Goal: Task Accomplishment & Management: Complete application form

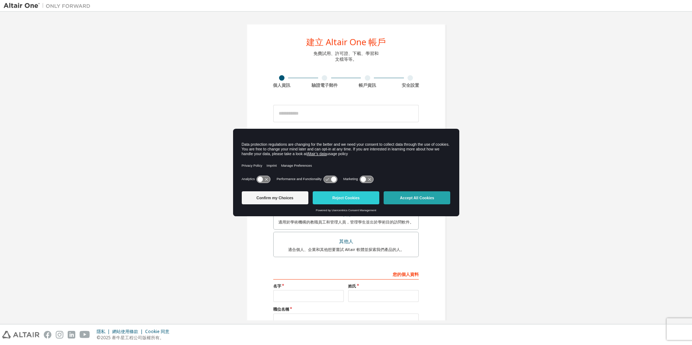
click at [424, 199] on button "Accept All Cookies" at bounding box center [417, 197] width 67 height 13
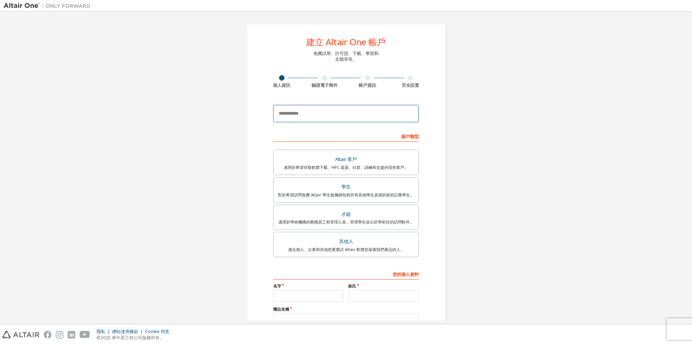
click at [321, 117] on input "email" at bounding box center [345, 113] width 145 height 17
click at [378, 189] on div "學生" at bounding box center [346, 187] width 136 height 10
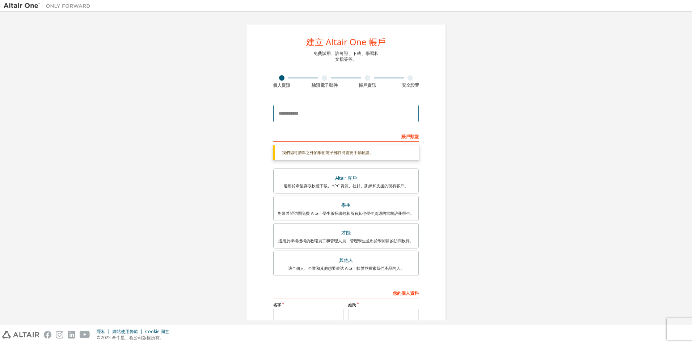
click at [336, 114] on input "email" at bounding box center [345, 113] width 145 height 17
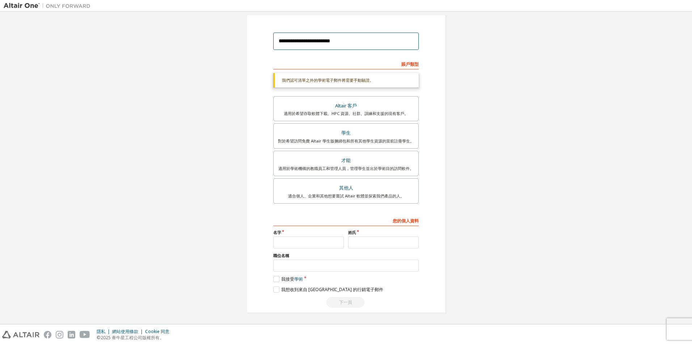
scroll to position [55, 0]
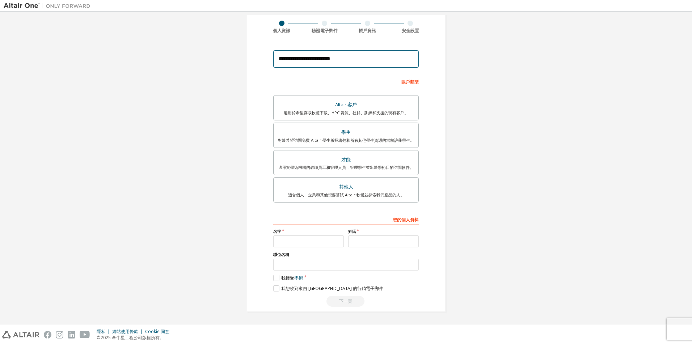
type input "**********"
click at [305, 242] on input "text" at bounding box center [308, 242] width 71 height 12
type input "*"
type input "**"
click at [361, 241] on input "text" at bounding box center [383, 242] width 71 height 12
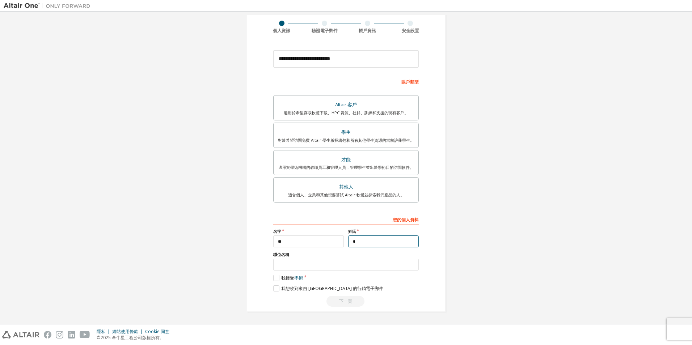
type input "*"
click at [320, 266] on input "text" at bounding box center [345, 265] width 145 height 12
click at [275, 279] on label "我接受 學術" at bounding box center [288, 278] width 30 height 6
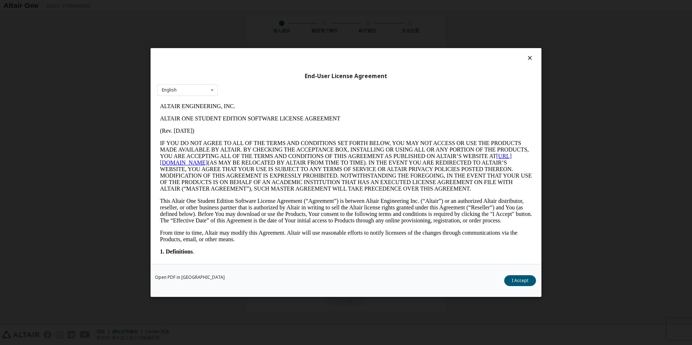
scroll to position [0, 0]
click at [208, 88] on icon at bounding box center [212, 90] width 9 height 11
click at [210, 87] on icon at bounding box center [212, 90] width 9 height 11
click at [527, 54] on div "使用者授權合約 英語 英語" at bounding box center [346, 156] width 391 height 216
click at [530, 57] on icon at bounding box center [530, 58] width 8 height 7
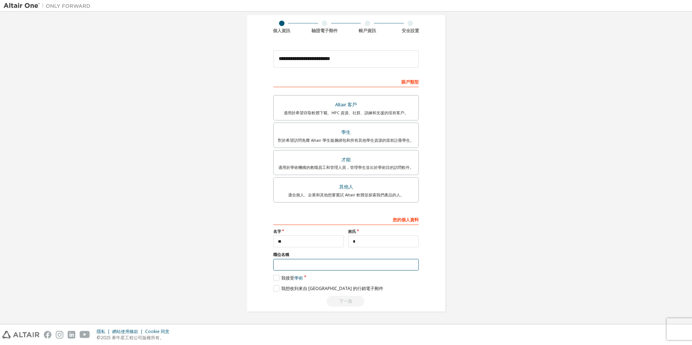
click at [317, 263] on input "text" at bounding box center [345, 265] width 145 height 12
type input "**"
click at [273, 277] on label "我接受 學術" at bounding box center [288, 278] width 30 height 6
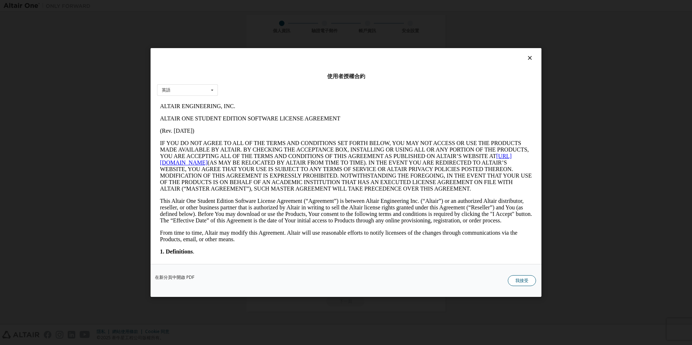
click at [519, 279] on button "我接受" at bounding box center [522, 280] width 28 height 11
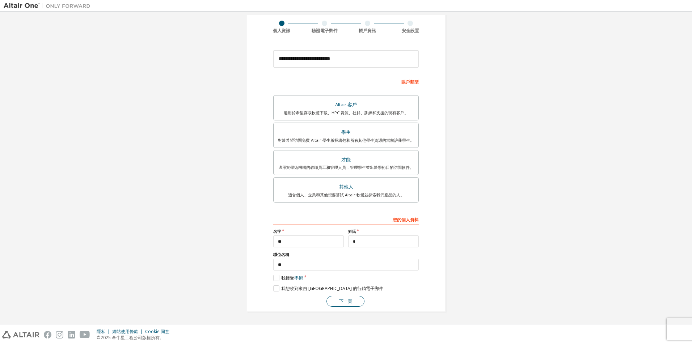
click at [335, 303] on button "下一頁" at bounding box center [345, 301] width 38 height 11
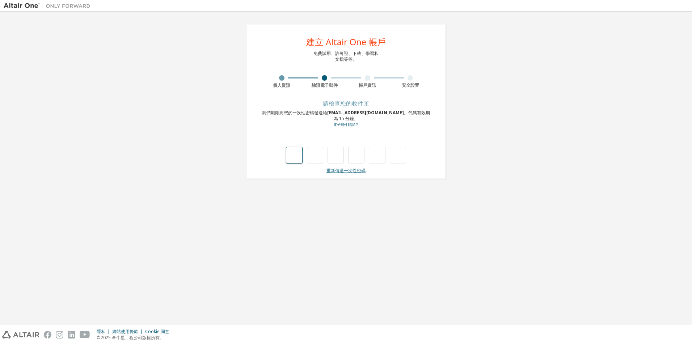
type input "*"
drag, startPoint x: 377, startPoint y: 154, endPoint x: 367, endPoint y: 153, distance: 10.9
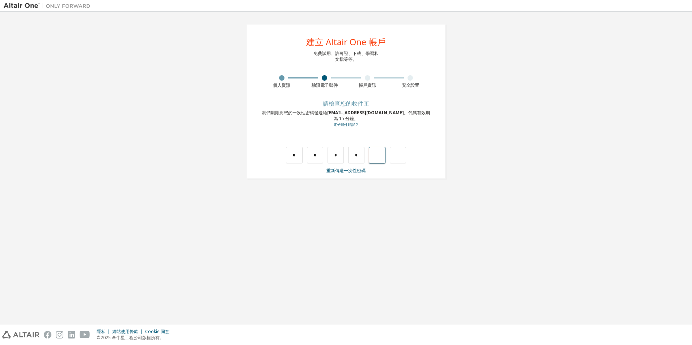
click at [367, 153] on div "* * * *" at bounding box center [346, 155] width 120 height 17
click at [352, 153] on input "*" at bounding box center [356, 155] width 16 height 17
click at [360, 155] on input "*" at bounding box center [356, 155] width 16 height 17
type input "*"
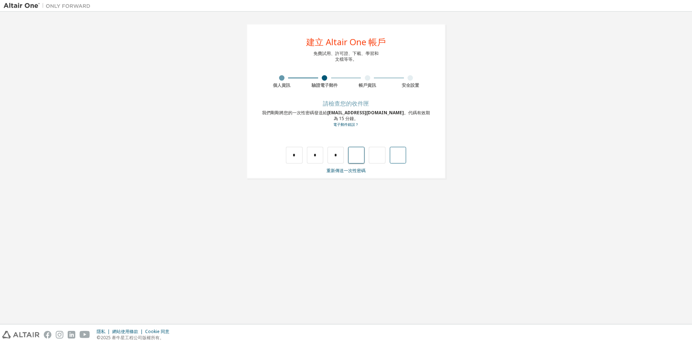
type input "*"
click at [361, 155] on input "*" at bounding box center [356, 155] width 16 height 17
click at [361, 155] on input "text" at bounding box center [356, 155] width 16 height 17
type input "*"
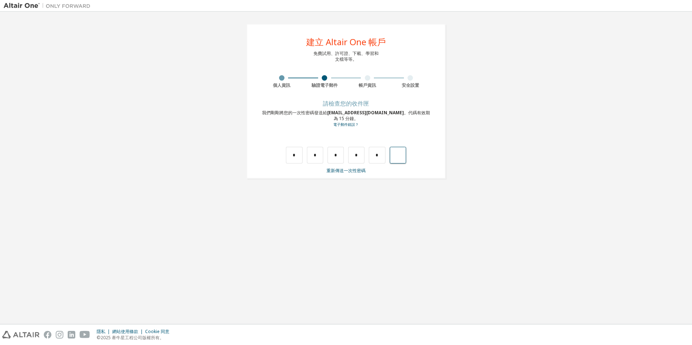
type input "*"
